Goal: Information Seeking & Learning: Learn about a topic

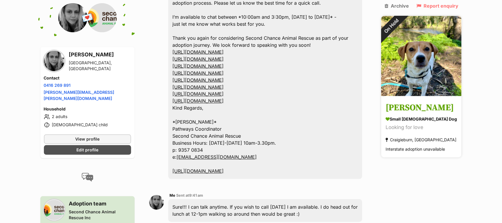
scroll to position [628, 0]
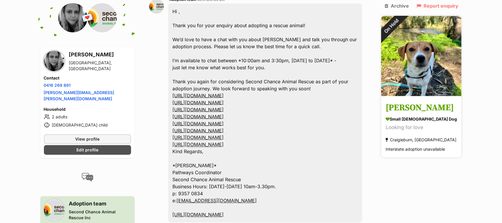
click at [409, 102] on h3 "[PERSON_NAME]" at bounding box center [421, 108] width 71 height 13
click at [410, 102] on h3 "[PERSON_NAME]" at bounding box center [421, 108] width 71 height 13
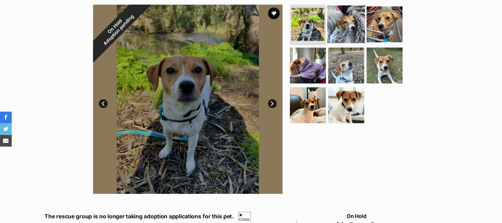
scroll to position [117, 0]
click at [349, 21] on img at bounding box center [347, 24] width 38 height 38
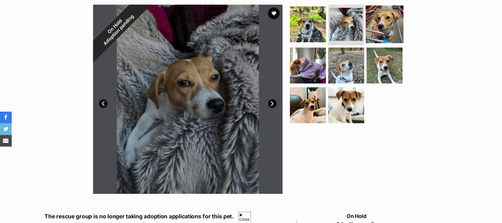
click at [377, 24] on img at bounding box center [385, 24] width 38 height 38
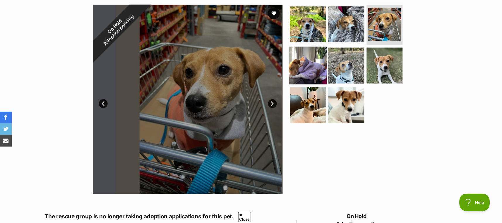
click at [310, 68] on img at bounding box center [308, 66] width 38 height 38
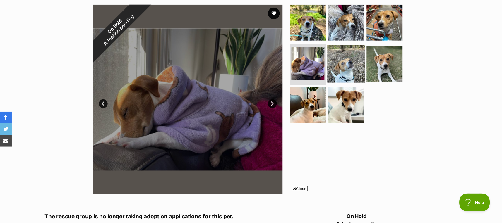
click at [347, 64] on img at bounding box center [347, 64] width 38 height 38
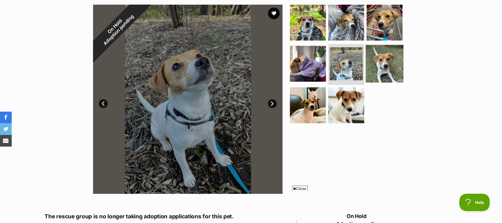
click at [390, 64] on img at bounding box center [385, 64] width 38 height 38
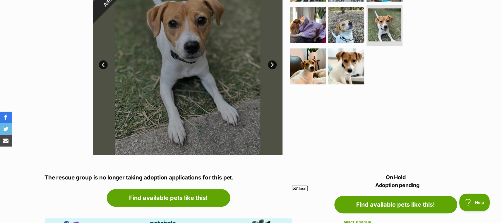
scroll to position [117, 0]
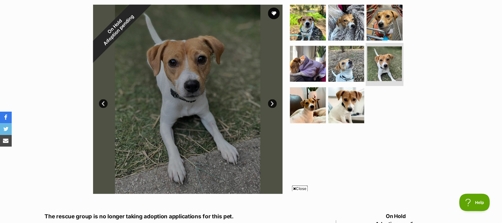
click at [385, 59] on img at bounding box center [384, 64] width 35 height 35
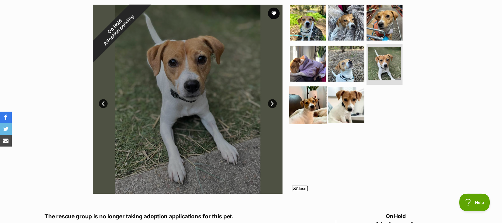
click at [309, 104] on img at bounding box center [308, 106] width 38 height 38
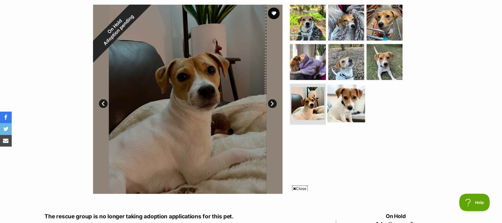
click at [350, 104] on img at bounding box center [347, 104] width 38 height 38
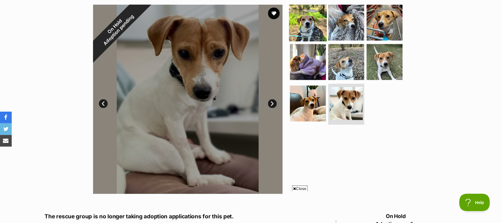
click at [303, 27] on img at bounding box center [308, 23] width 38 height 38
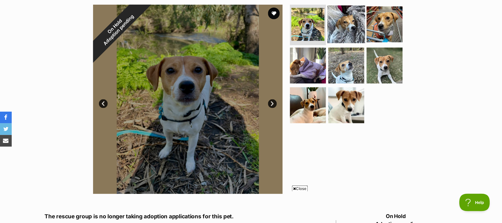
click at [339, 27] on img at bounding box center [347, 24] width 38 height 38
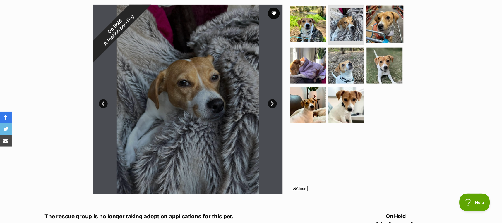
click at [390, 22] on img at bounding box center [385, 24] width 38 height 38
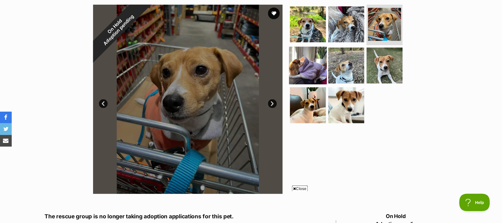
click at [312, 63] on img at bounding box center [308, 66] width 38 height 38
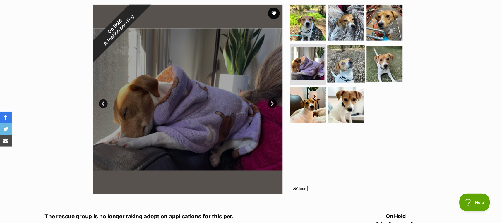
click at [343, 63] on img at bounding box center [347, 64] width 38 height 38
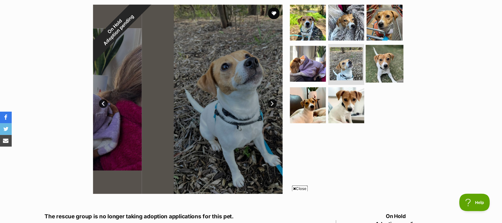
scroll to position [0, 0]
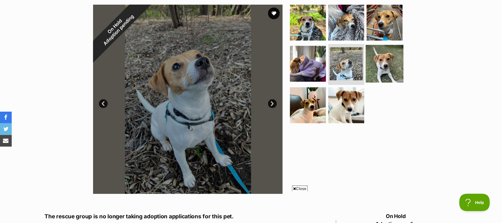
click at [386, 61] on img at bounding box center [385, 64] width 38 height 38
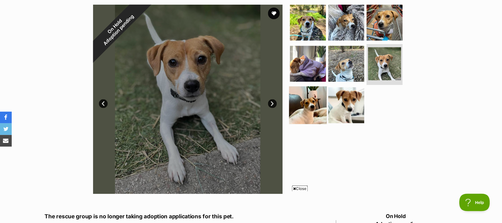
click at [303, 103] on img at bounding box center [308, 106] width 38 height 38
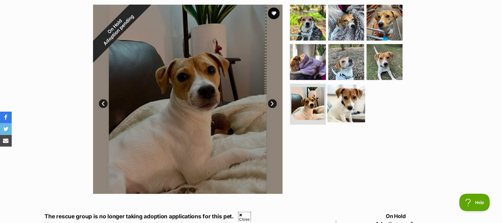
click at [339, 104] on img at bounding box center [347, 104] width 38 height 38
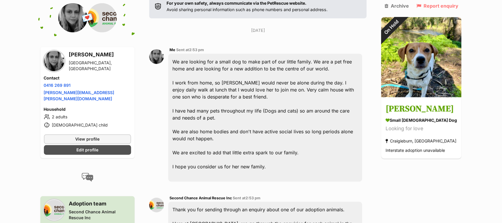
scroll to position [156, 0]
